Goal: Task Accomplishment & Management: Manage account settings

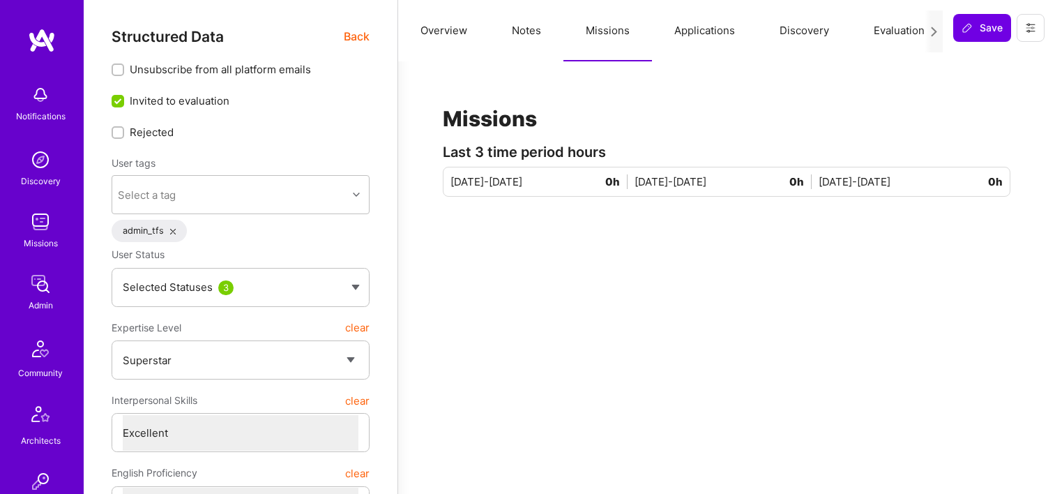
select select "7"
select select "US"
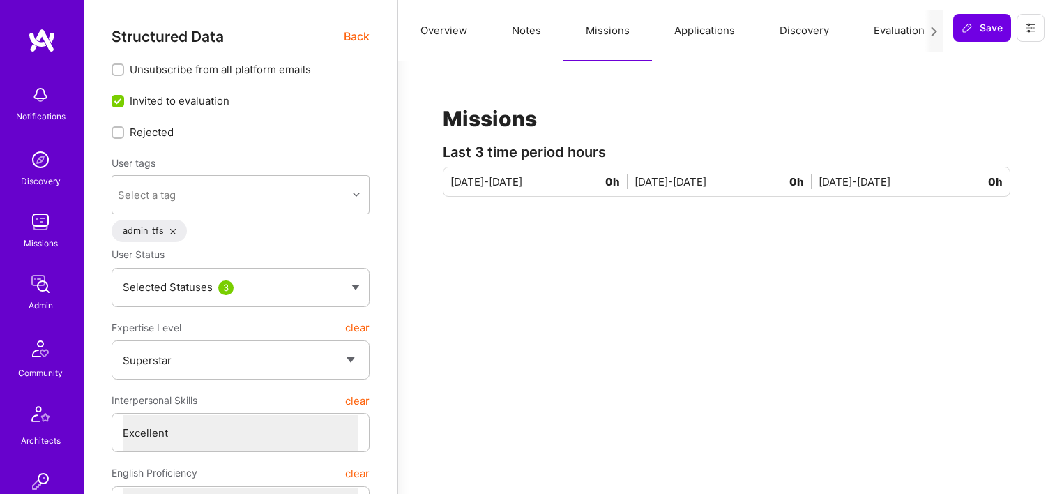
select select "Right Now"
click at [45, 271] on img at bounding box center [41, 284] width 28 height 28
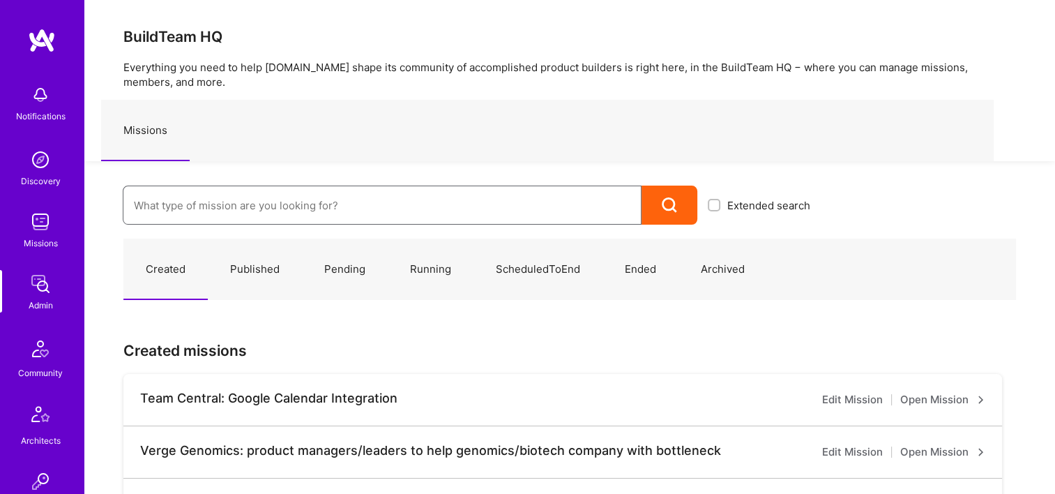
click at [295, 197] on input at bounding box center [382, 206] width 497 height 36
paste input "Floatfi: Mental Health Platform"
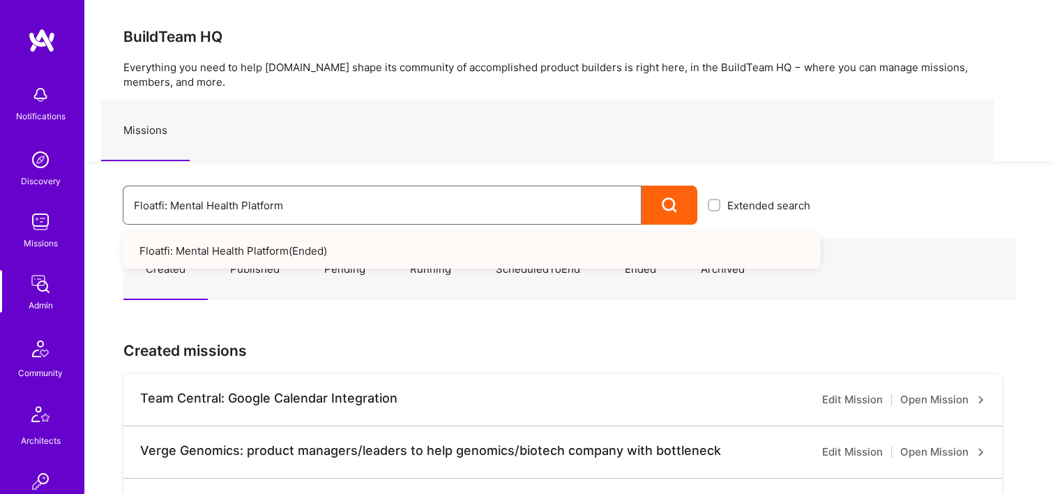
drag, startPoint x: 204, startPoint y: 214, endPoint x: 117, endPoint y: 213, distance: 87.2
click at [117, 213] on div "Floatfi: Mental Health Platform Extended search Floatfi: Mental Health Platform…" at bounding box center [452, 192] width 736 height 63
paste input "Canix: Next-Generation Cannabis ERP"
drag, startPoint x: 277, startPoint y: 208, endPoint x: 123, endPoint y: 190, distance: 154.5
click at [123, 190] on div "Canix: Next-Generation Cannabis ERP" at bounding box center [382, 205] width 519 height 39
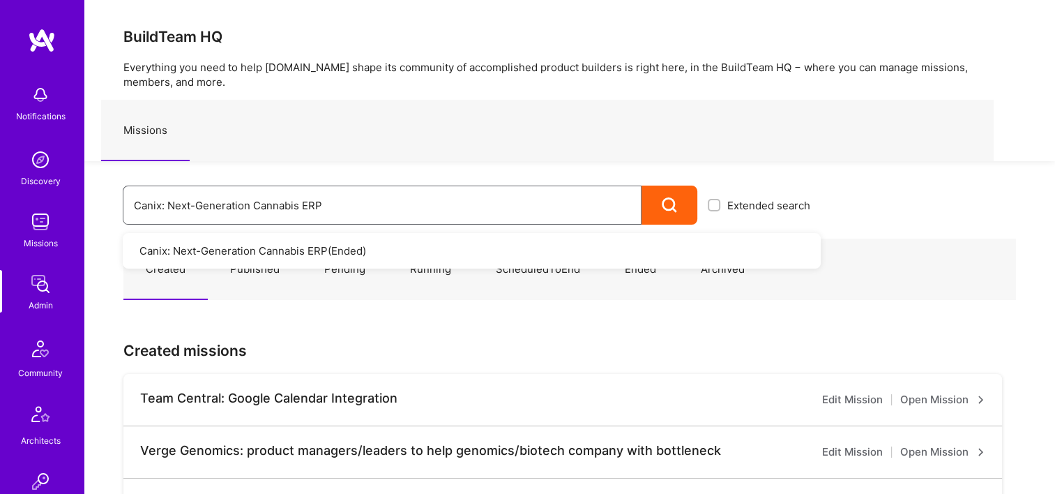
paste input "Bonfire: Shopify-Like Platform to Enable Creators to Build Custom Community Exp…"
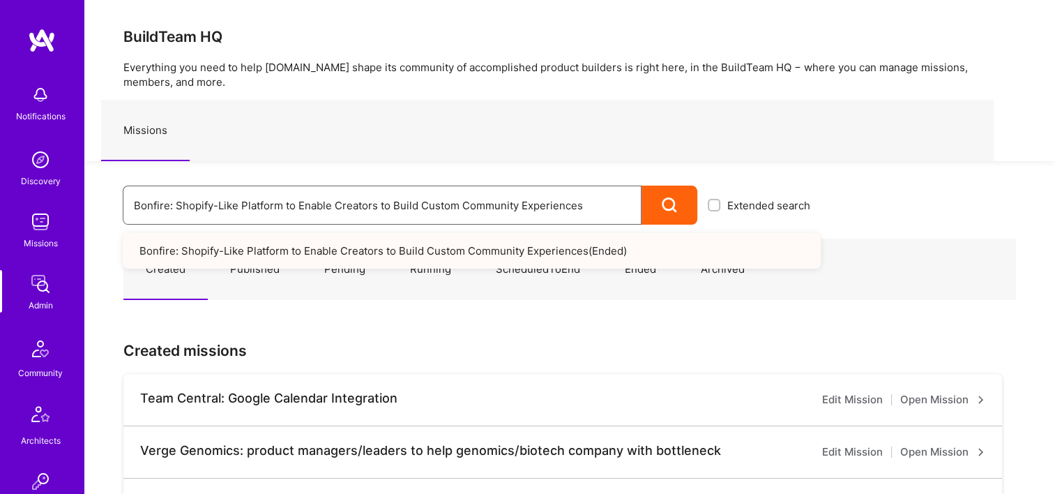
drag, startPoint x: 594, startPoint y: 204, endPoint x: 107, endPoint y: 202, distance: 486.8
click at [108, 202] on div "Bonfire: Shopify-Like Platform to Enable Creators to Build Custom Community Exp…" at bounding box center [452, 192] width 736 height 63
paste input "ost: An App to Run Your Side Hustle"
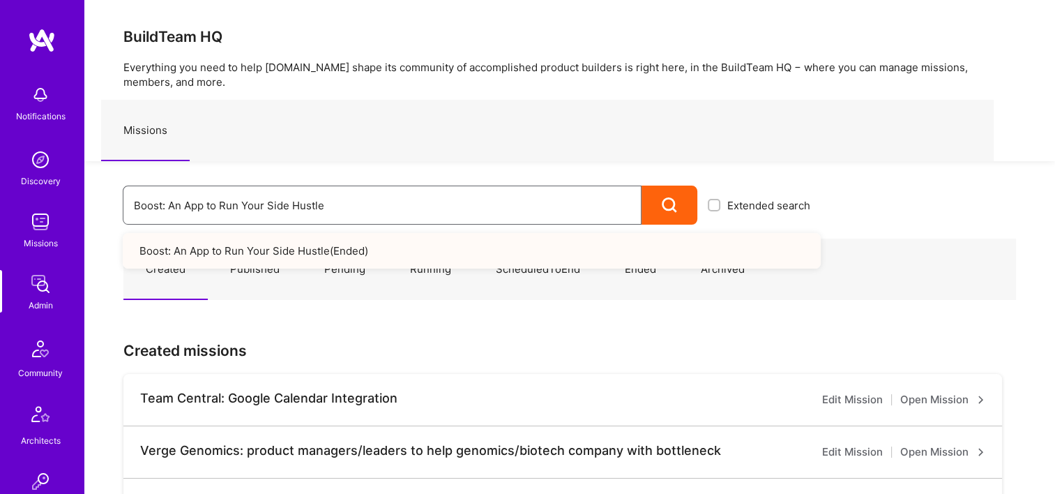
drag, startPoint x: 250, startPoint y: 209, endPoint x: 45, endPoint y: 206, distance: 205.1
paste input "Don-Key: Crypto Social Marketplace For Yield Farming / Investing"
drag, startPoint x: 462, startPoint y: 201, endPoint x: 78, endPoint y: 199, distance: 383.6
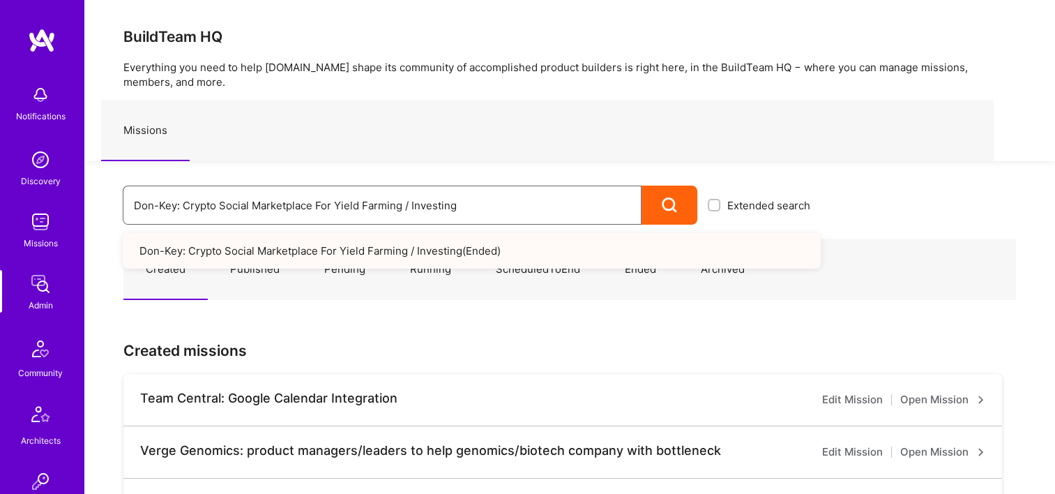
drag, startPoint x: 220, startPoint y: 199, endPoint x: 223, endPoint y: 210, distance: 11.0
paste input "OX: Self improvement social media video app"
paste input "Starts with Us: Digital Community platform"
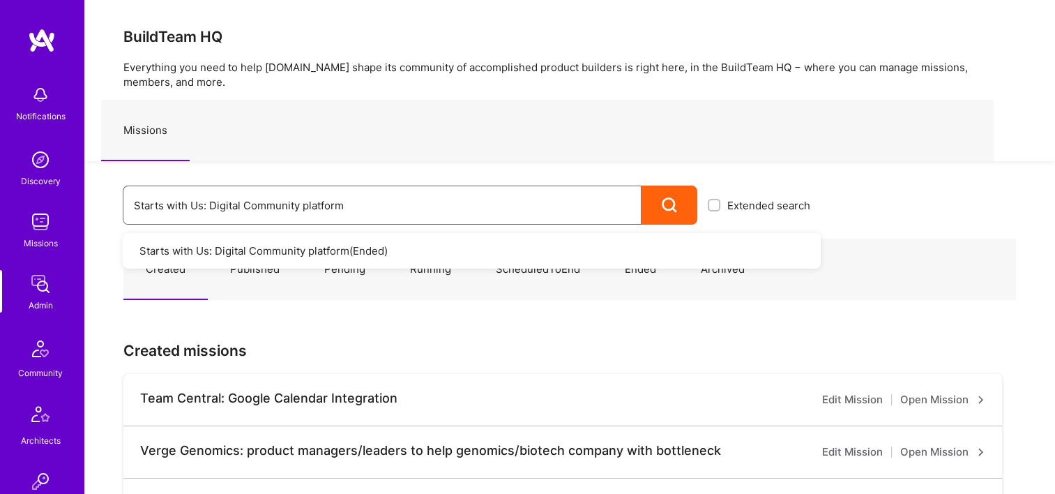
drag, startPoint x: 380, startPoint y: 206, endPoint x: 90, endPoint y: 240, distance: 292.0
paste input "OneLayer"
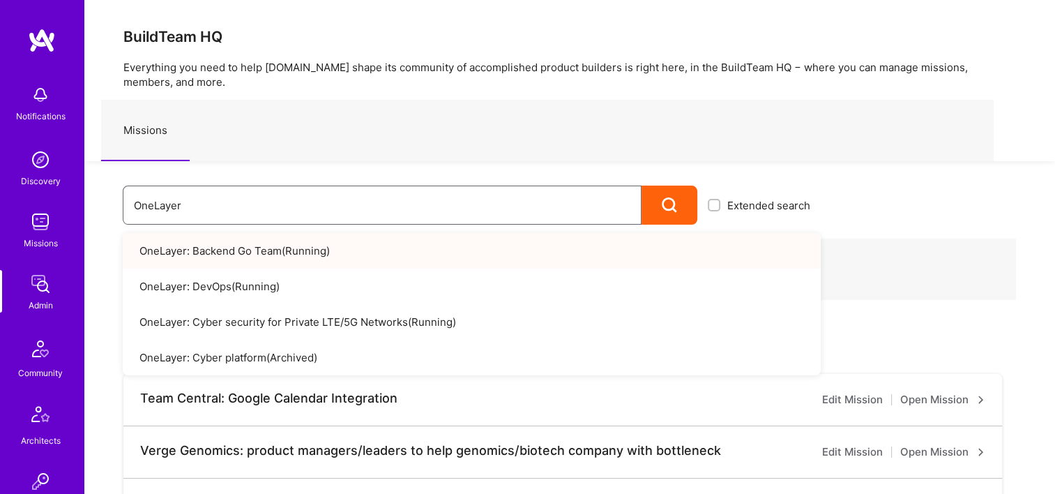
drag, startPoint x: 313, startPoint y: 197, endPoint x: 110, endPoint y: 218, distance: 203.9
click at [106, 220] on div "OneLayer Extended search OneLayer: Backend Go Team ( Running ) OneLayer: DevOps…" at bounding box center [452, 192] width 736 height 63
paste input "ShowRunner: Helping film and TV crews run their film sets like a smart home"
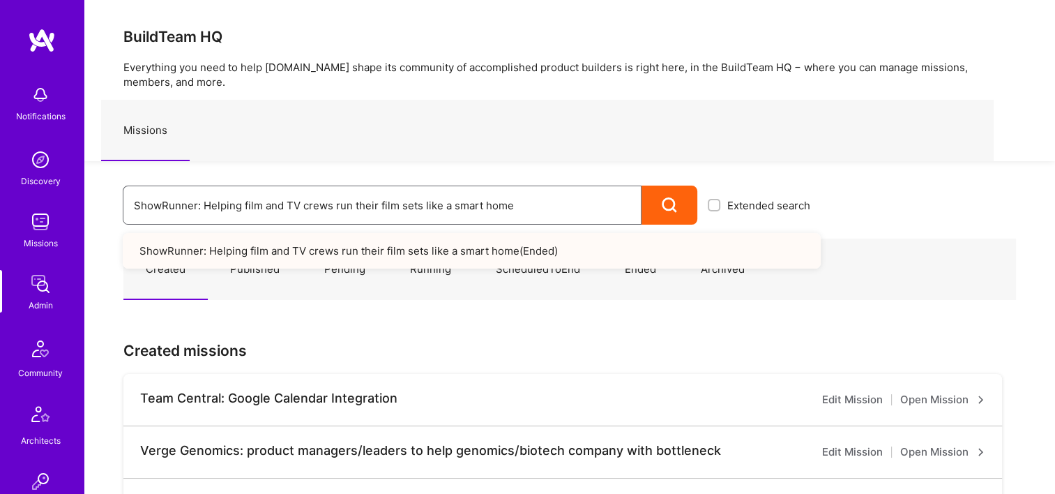
drag, startPoint x: 416, startPoint y: 201, endPoint x: 16, endPoint y: 198, distance: 399.6
paste input "LoudNClear: Loud and Clear: Customer intelligence from data and insights"
type input "LoudNClear: Loud and Clear: Customer intelligence from data and insights"
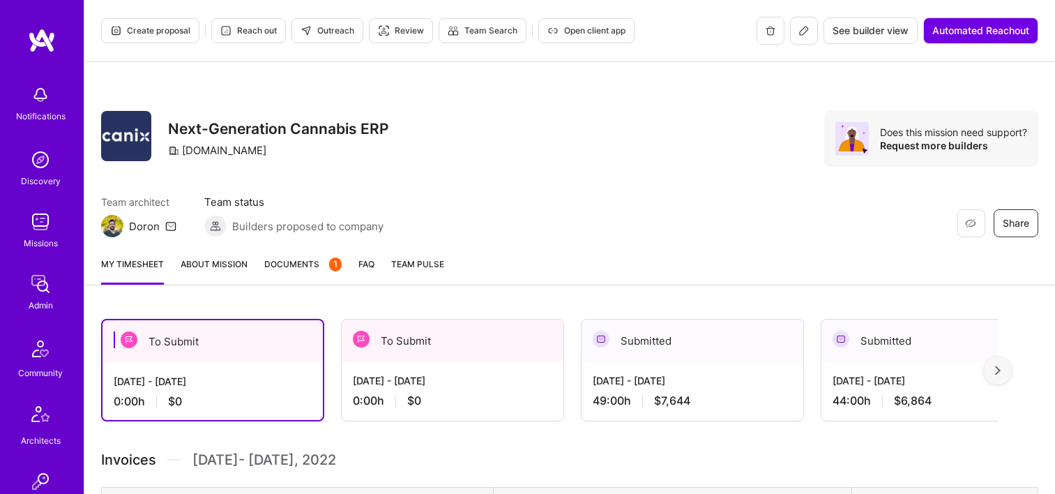
click at [291, 251] on div "My timesheet About Mission Documents 1 FAQ Team Pulse" at bounding box center [569, 265] width 971 height 40
click at [313, 259] on span "Documents 1" at bounding box center [302, 264] width 77 height 15
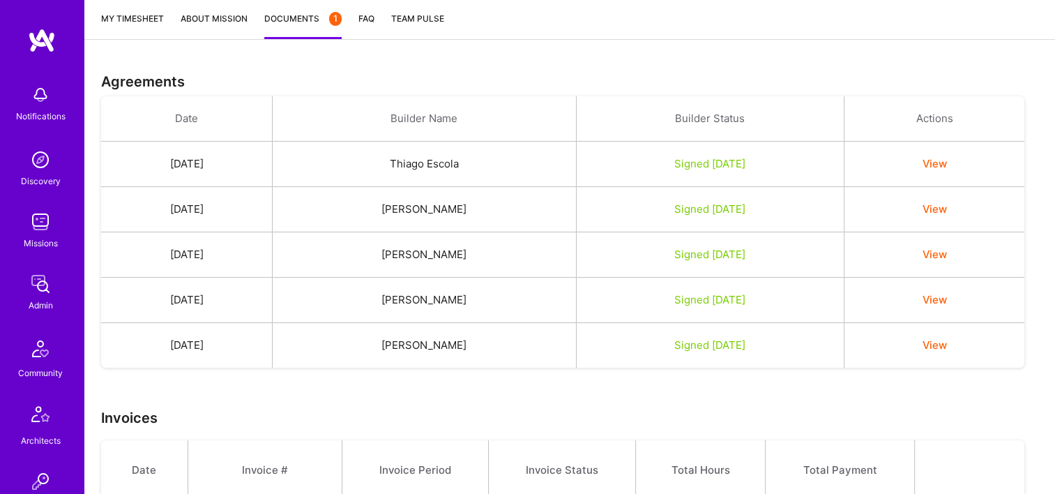
scroll to position [664, 0]
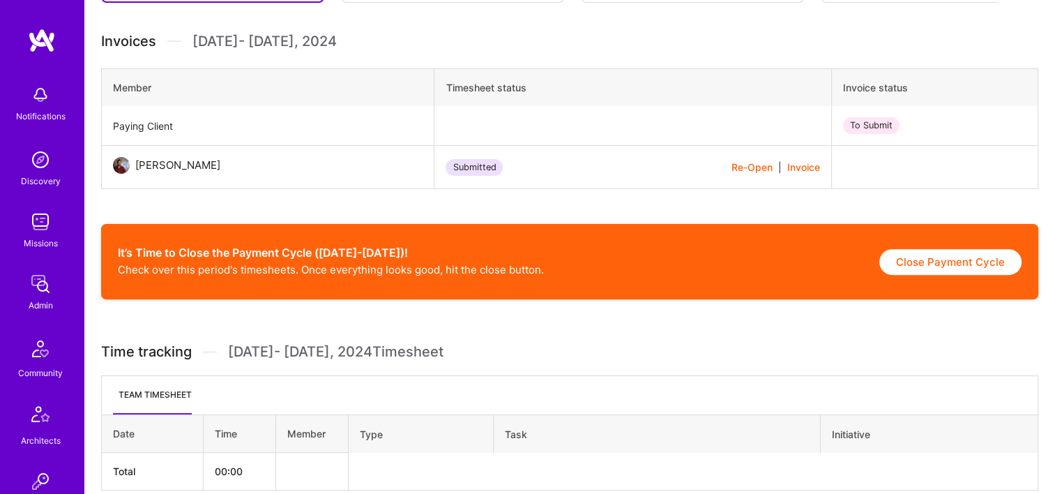
scroll to position [209, 0]
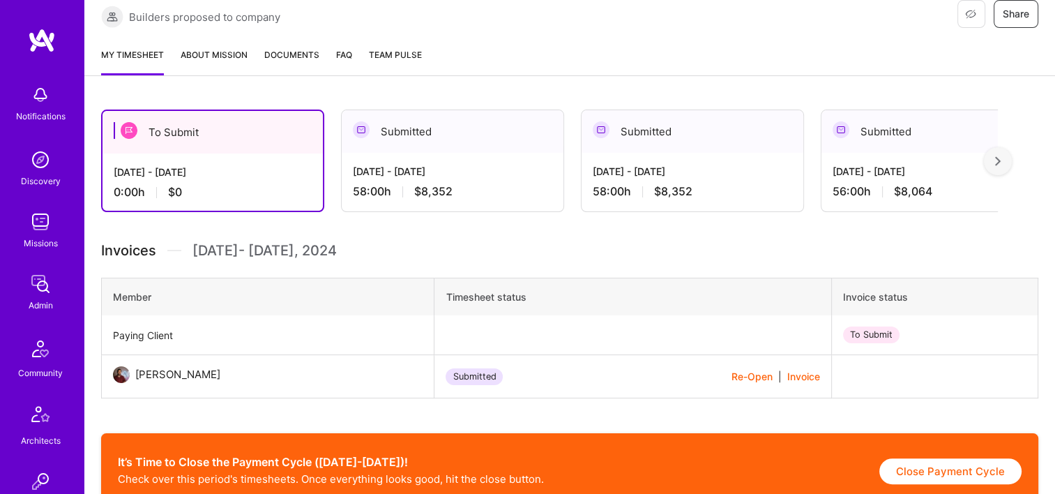
click at [284, 65] on link "Documents" at bounding box center [291, 61] width 55 height 28
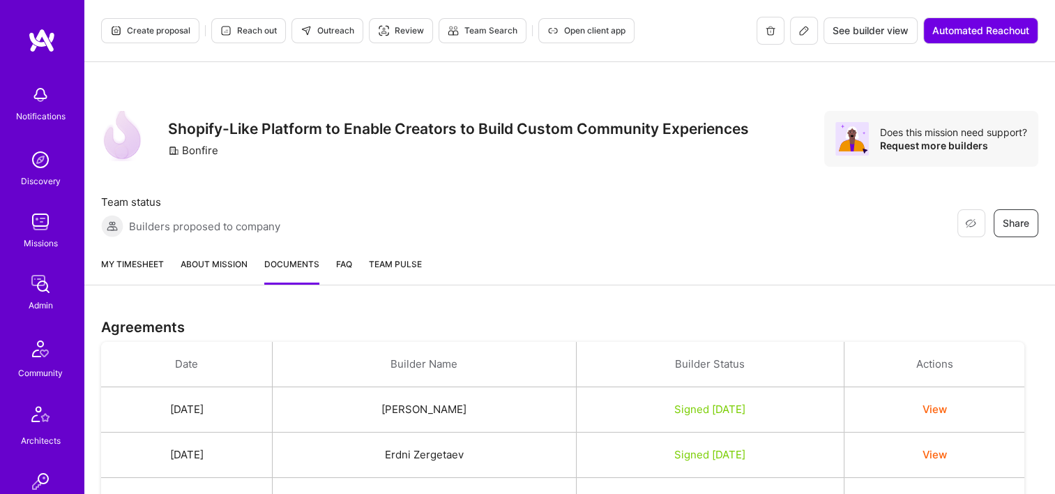
click at [571, 36] on span "Open client app" at bounding box center [586, 30] width 78 height 13
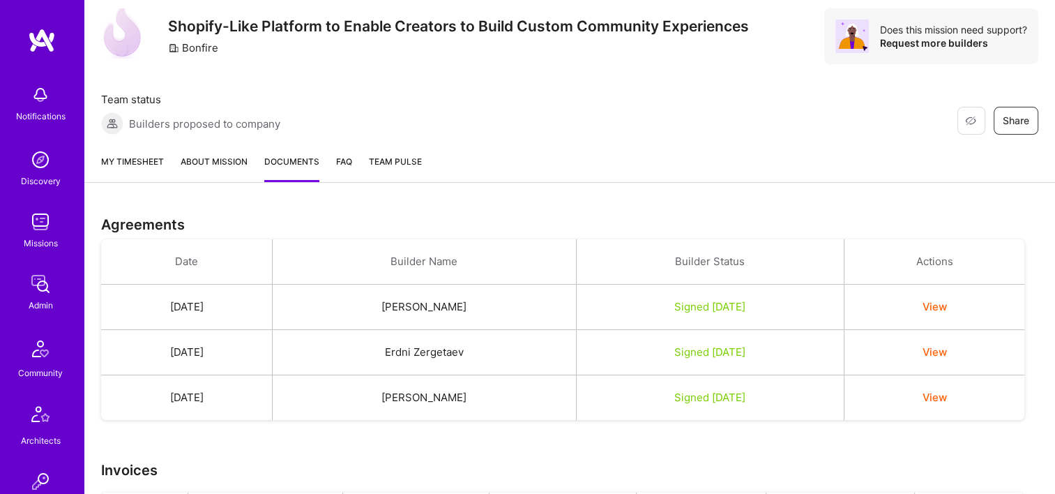
scroll to position [418, 0]
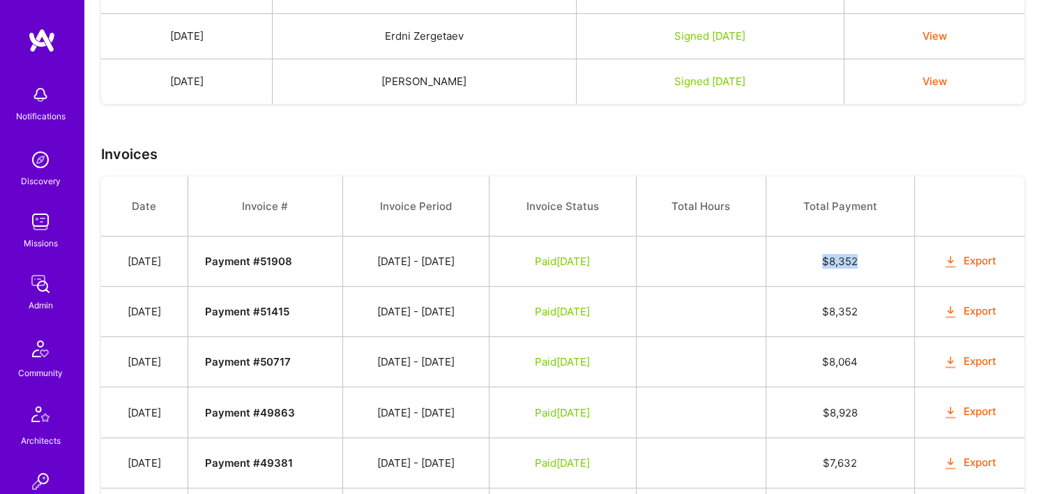
drag, startPoint x: 871, startPoint y: 259, endPoint x: 829, endPoint y: 262, distance: 41.9
click at [829, 262] on td "$ 8,352" at bounding box center [840, 261] width 149 height 50
copy td "$ 8,352"
click at [752, 160] on h3 "Invoices" at bounding box center [569, 154] width 937 height 17
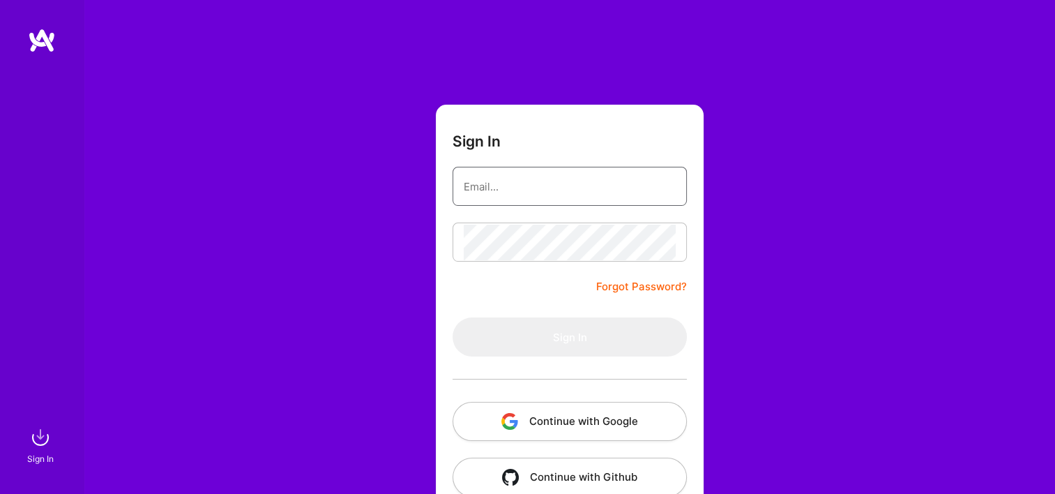
type input "[EMAIL_ADDRESS][DOMAIN_NAME]"
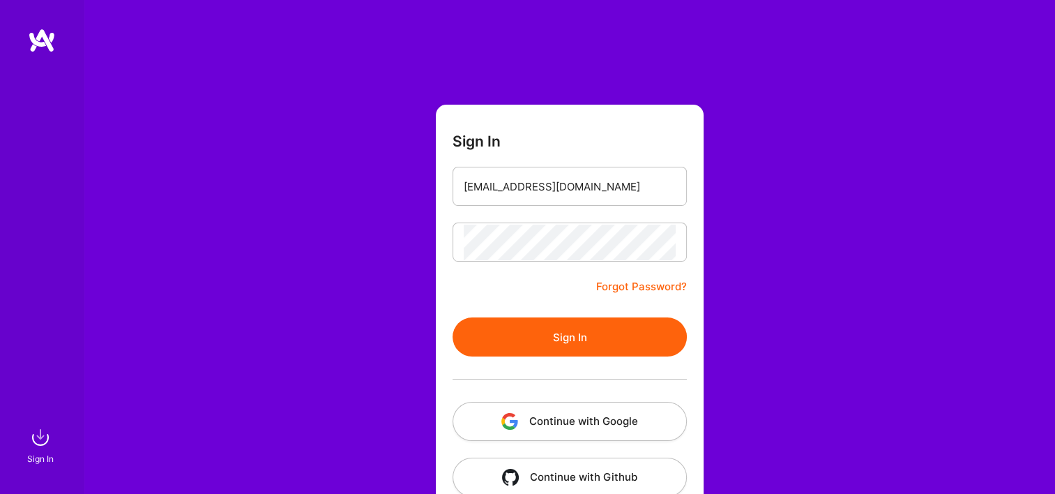
click at [574, 441] on button "Continue with Google" at bounding box center [570, 421] width 234 height 39
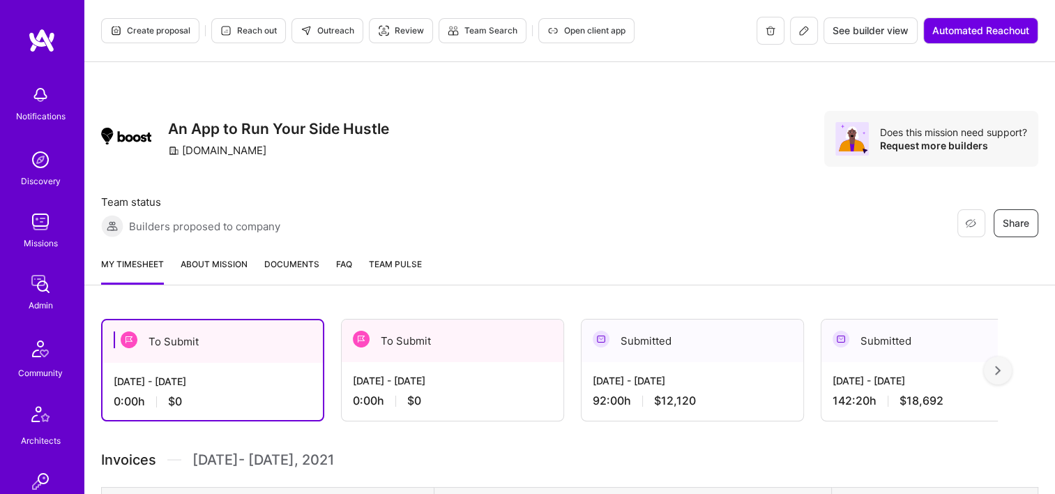
click at [282, 268] on span "Documents" at bounding box center [291, 264] width 55 height 15
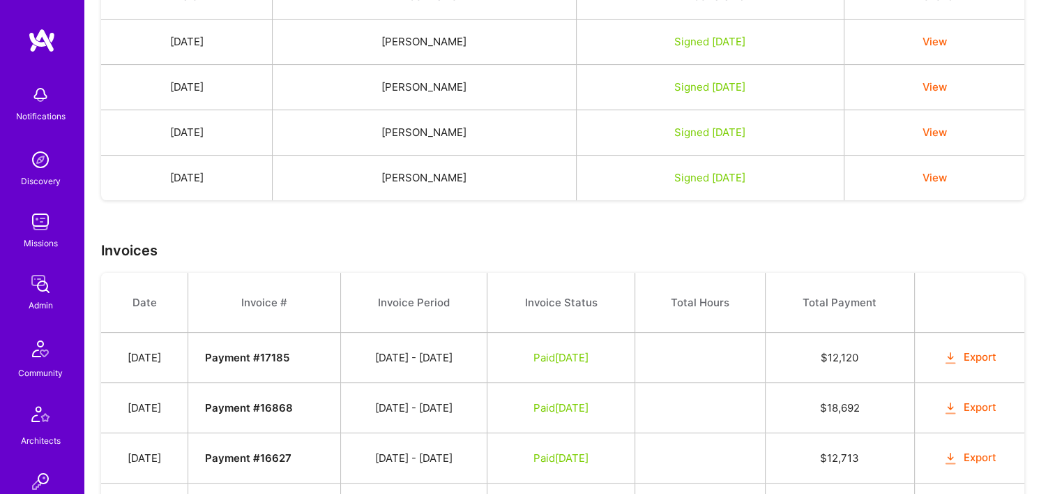
scroll to position [500, 0]
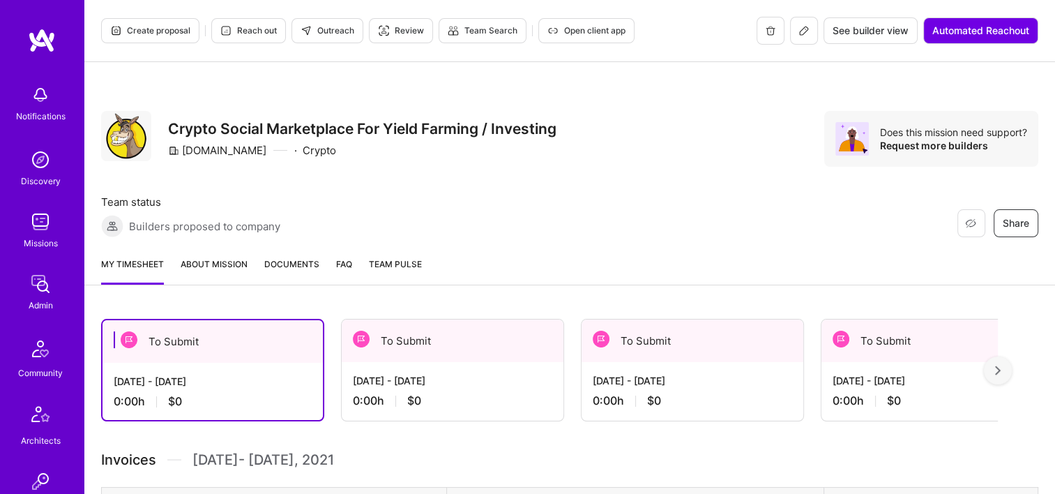
click at [281, 254] on div "My timesheet About Mission Documents FAQ Team Pulse" at bounding box center [569, 265] width 971 height 40
click at [308, 262] on span "Documents" at bounding box center [291, 264] width 55 height 15
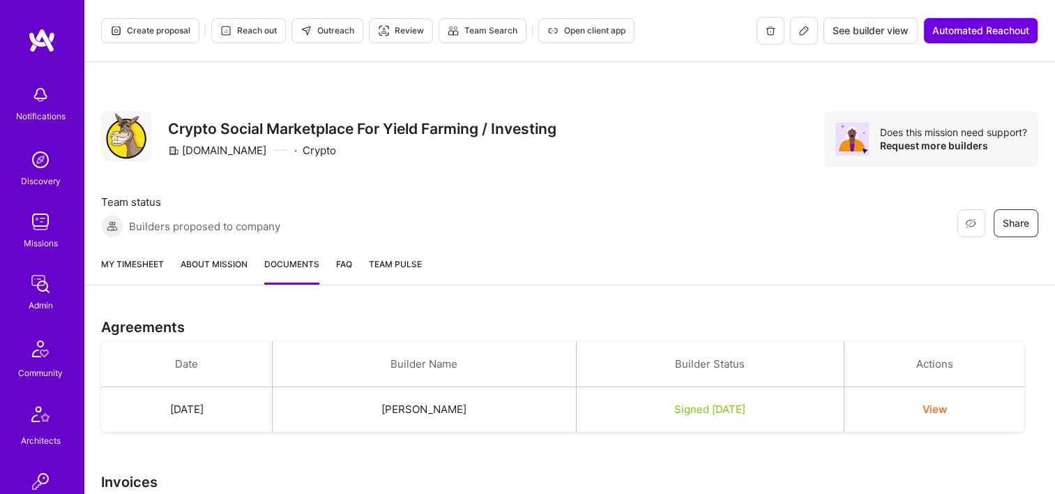
click at [580, 20] on button "Open client app" at bounding box center [586, 30] width 96 height 25
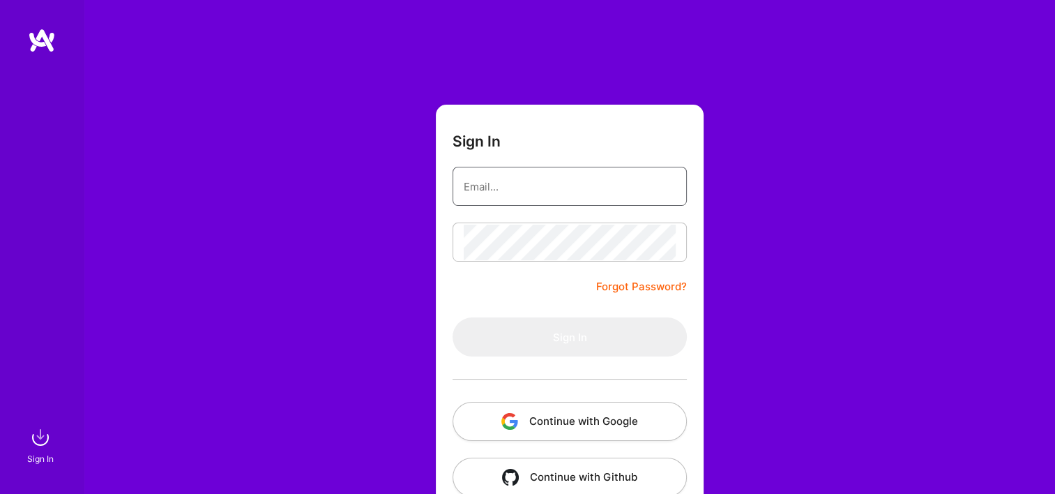
type input "[EMAIL_ADDRESS][DOMAIN_NAME]"
click at [565, 407] on button "Continue with Google" at bounding box center [570, 421] width 234 height 39
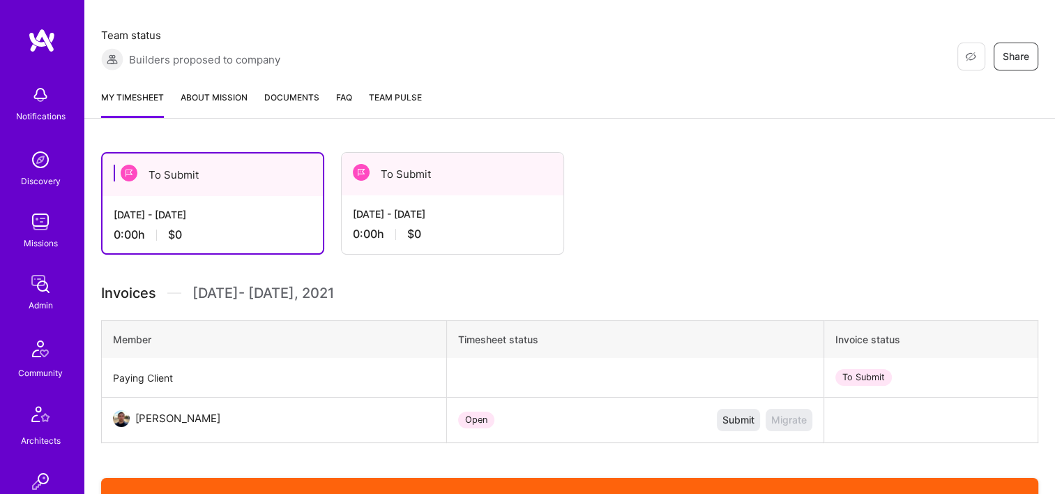
scroll to position [70, 0]
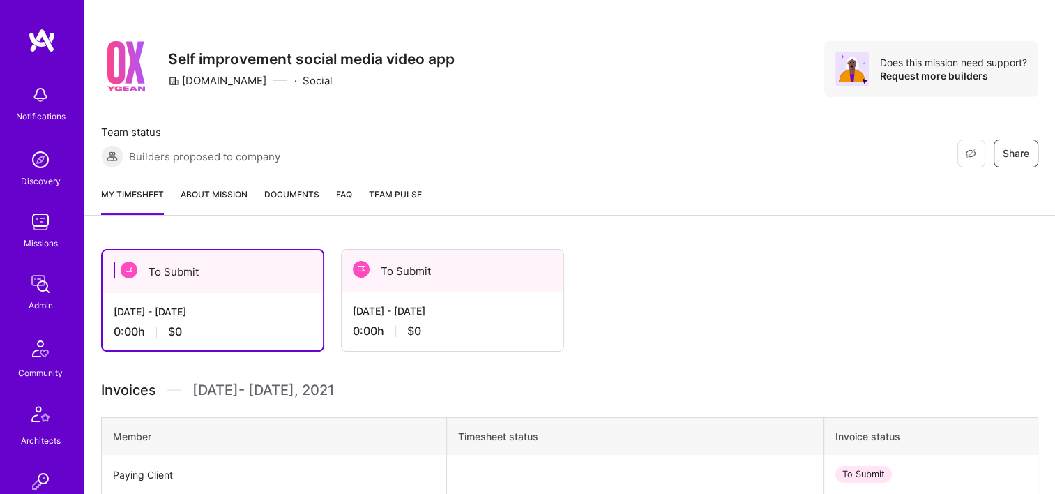
click at [298, 211] on link "Documents" at bounding box center [291, 201] width 55 height 28
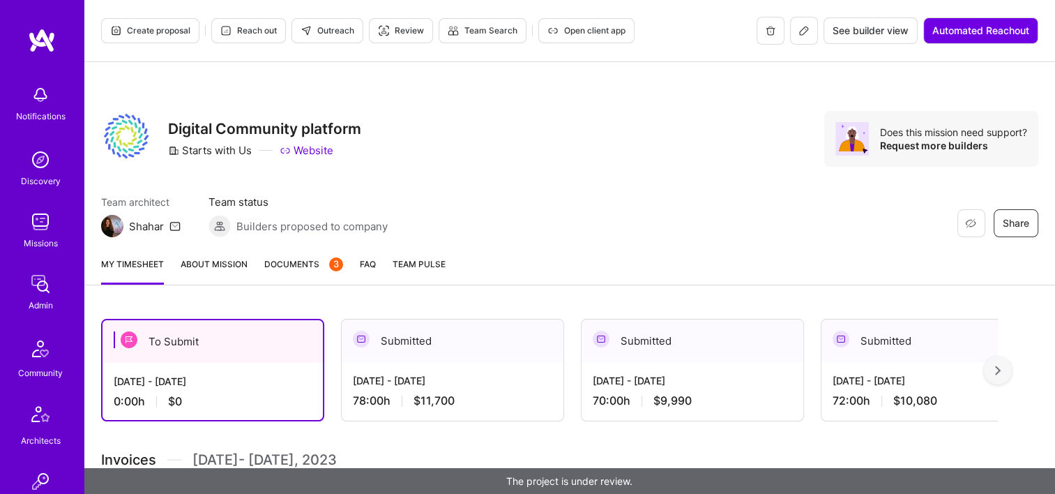
click at [308, 151] on link "Website" at bounding box center [307, 150] width 54 height 15
click at [565, 32] on span "Open client app" at bounding box center [586, 30] width 78 height 13
click at [290, 270] on span "Documents 3" at bounding box center [303, 264] width 79 height 15
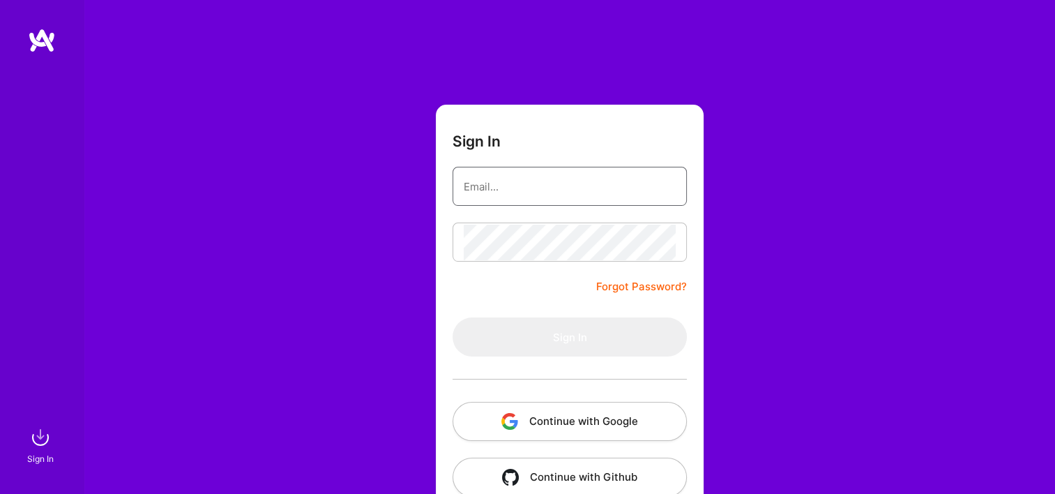
type input "Michaelgombos@a.team"
click at [557, 416] on button "Continue with Google" at bounding box center [570, 421] width 234 height 39
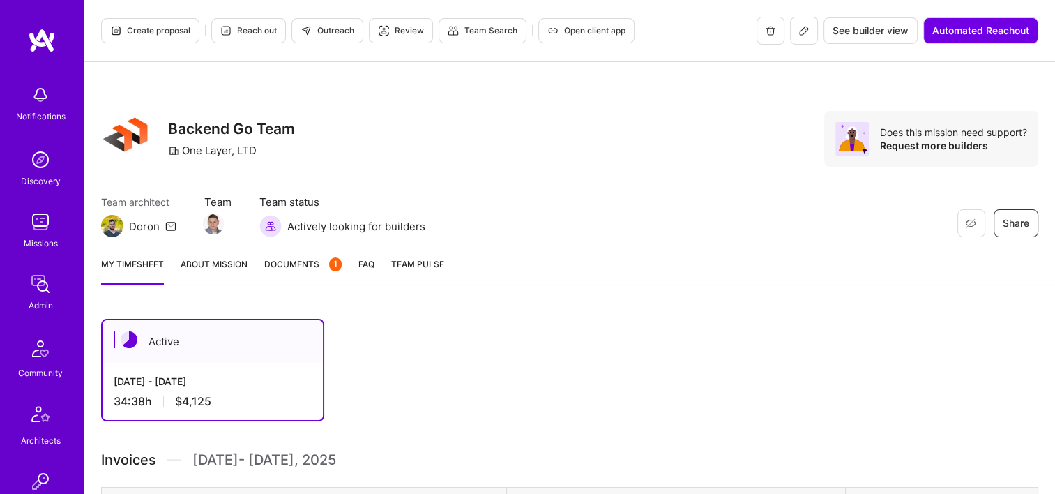
click at [44, 289] on img at bounding box center [41, 284] width 28 height 28
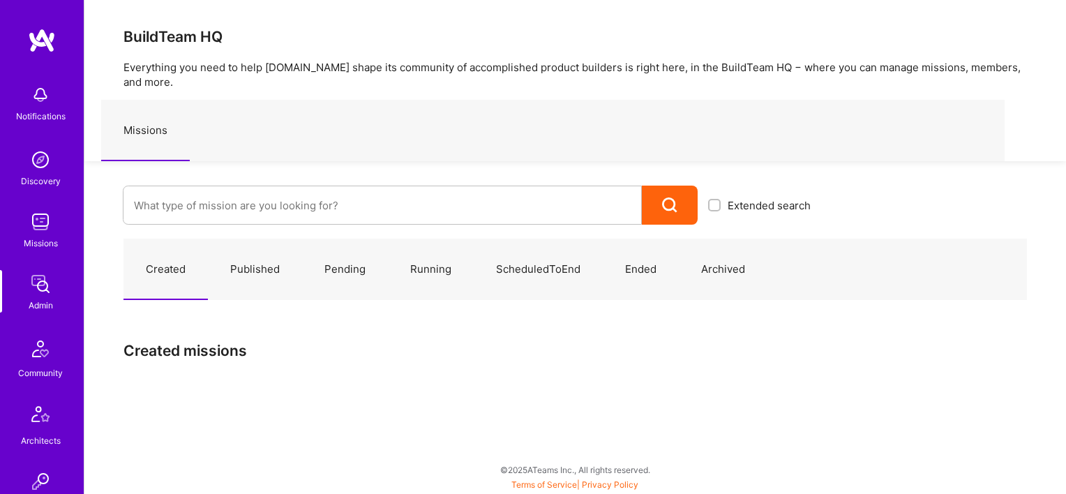
drag, startPoint x: 308, startPoint y: 157, endPoint x: 310, endPoint y: 167, distance: 10.6
click at [310, 165] on div "Extended search" at bounding box center [452, 192] width 736 height 63
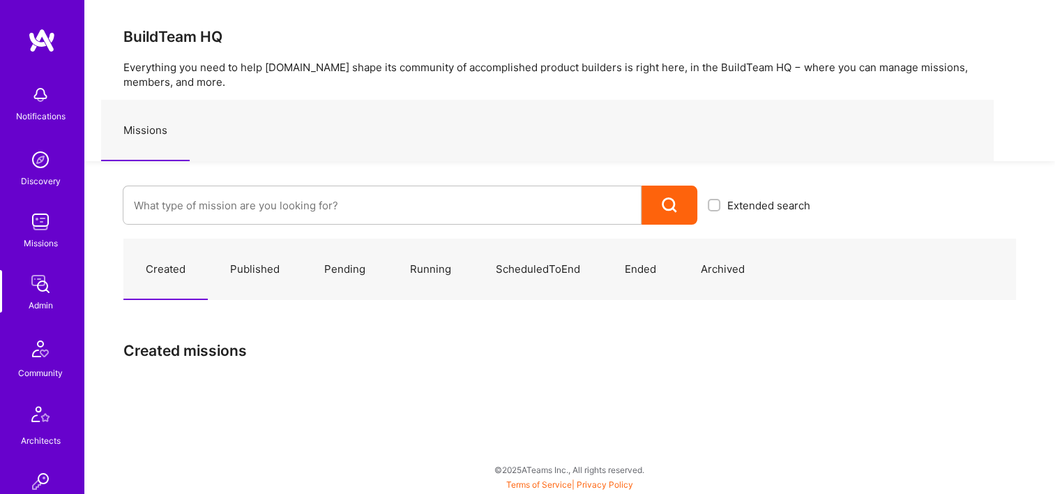
click at [314, 180] on div "Extended search" at bounding box center [452, 192] width 736 height 63
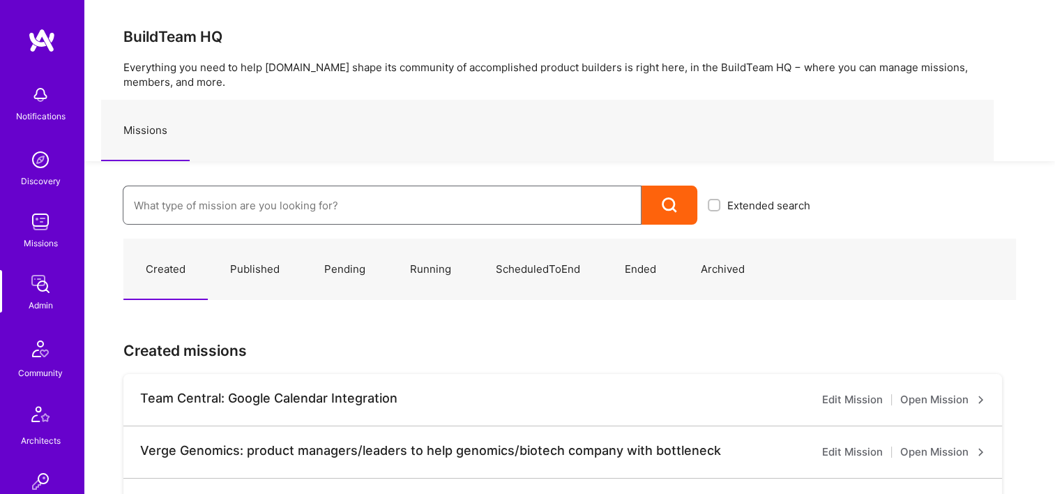
click at [322, 192] on input at bounding box center [382, 206] width 497 height 36
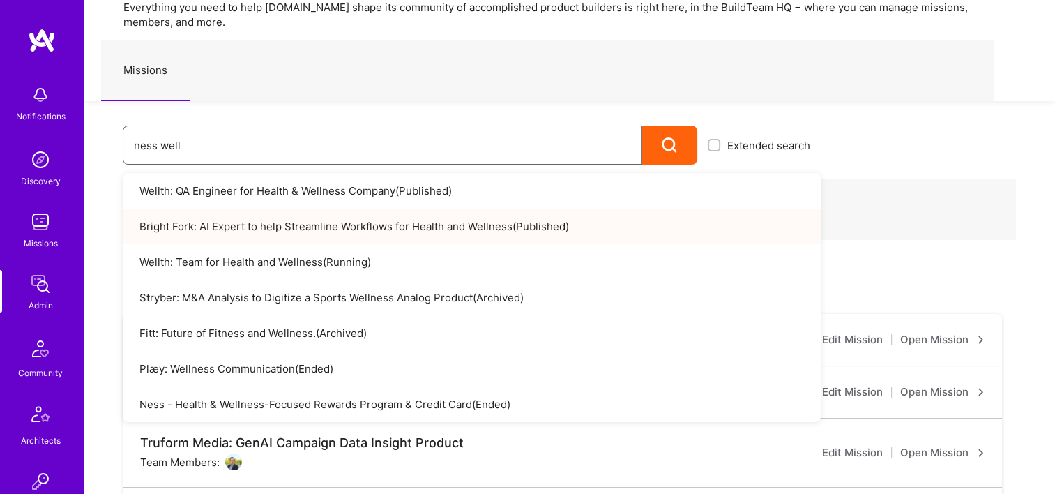
scroll to position [139, 0]
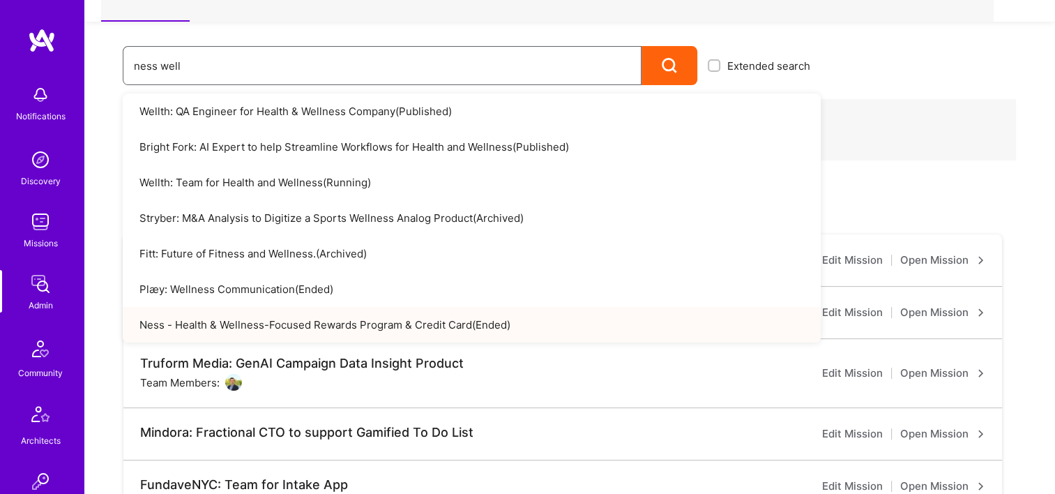
type input "ness well"
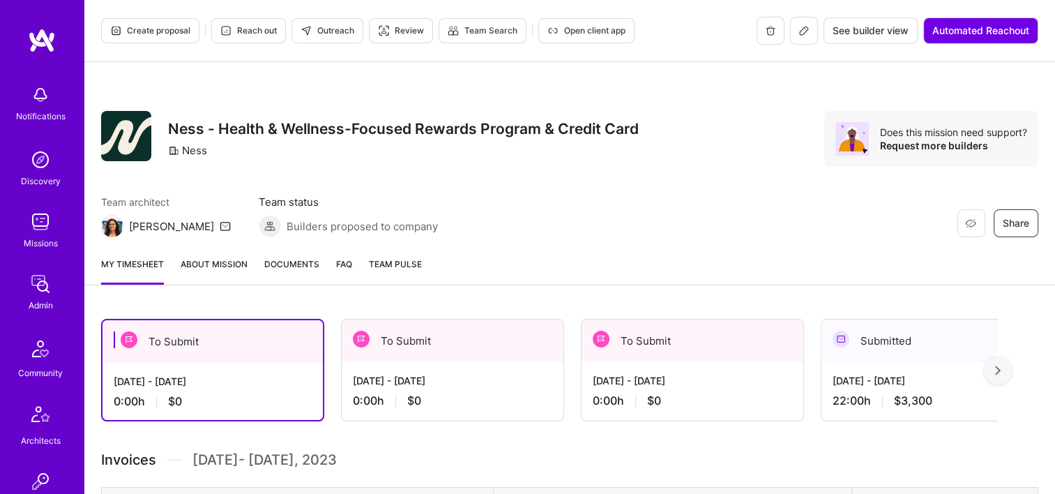
click at [271, 273] on link "Documents" at bounding box center [291, 271] width 55 height 28
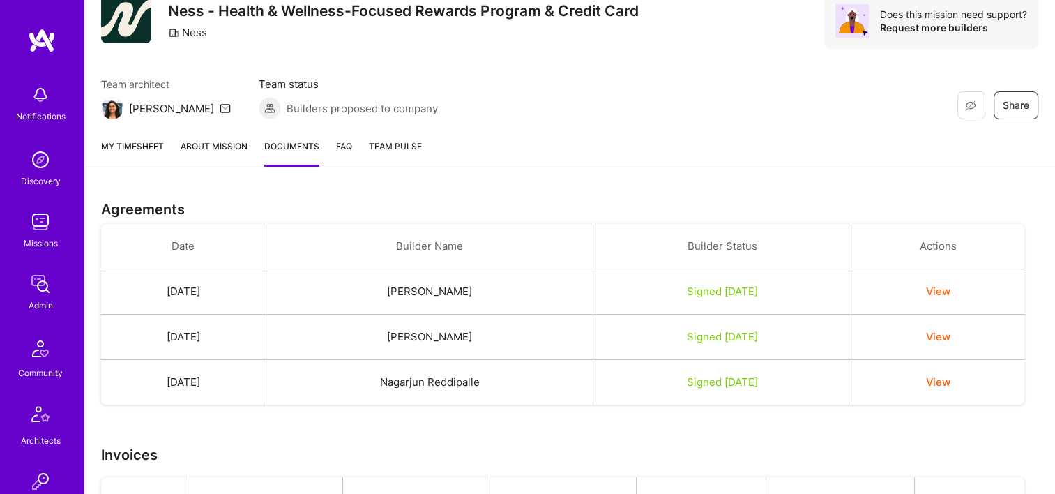
scroll to position [488, 0]
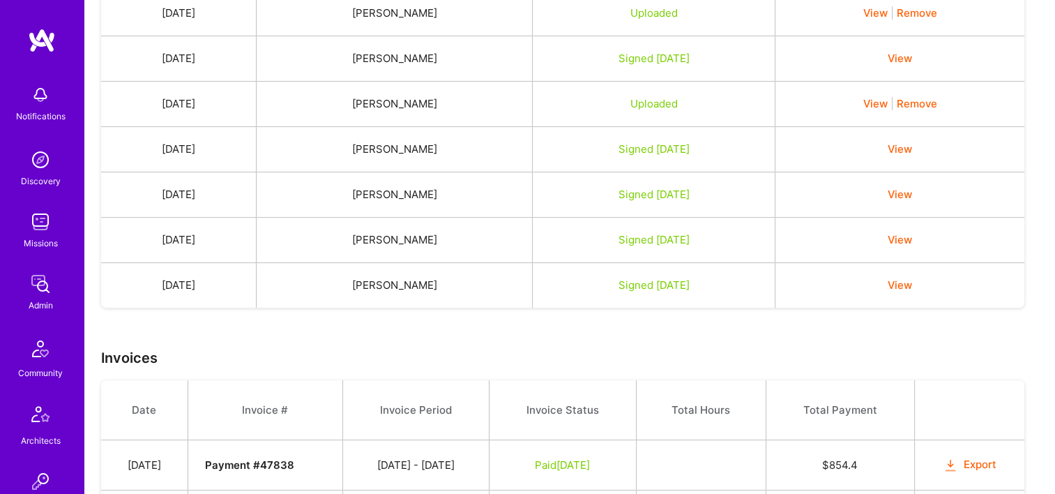
scroll to position [488, 0]
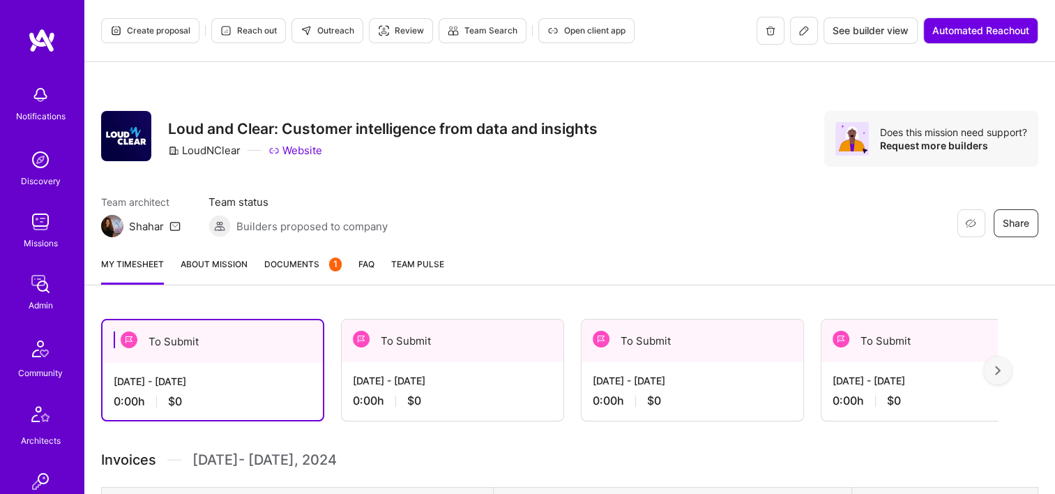
click at [324, 273] on link "Documents 1" at bounding box center [302, 271] width 77 height 28
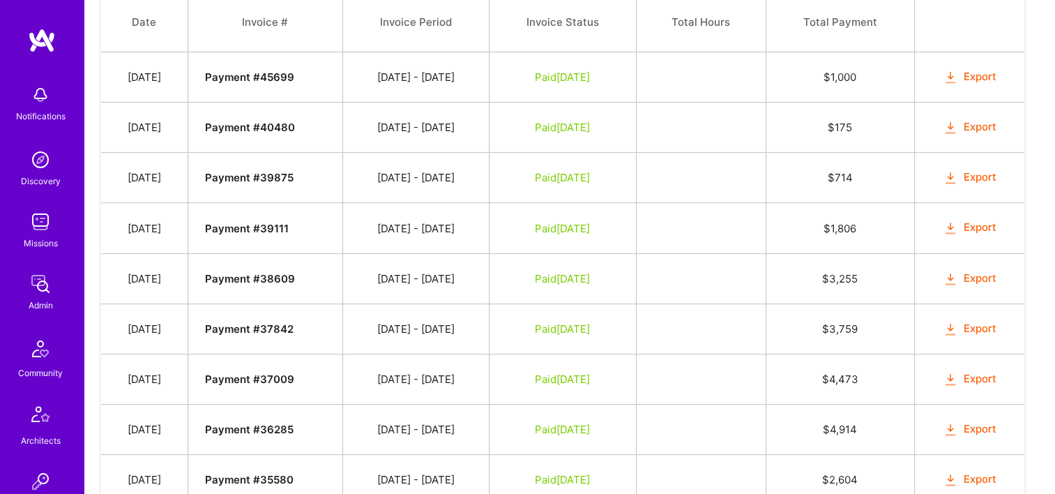
scroll to position [558, 0]
